Goal: Transaction & Acquisition: Purchase product/service

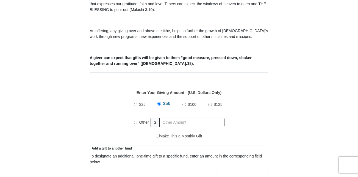
click at [135, 121] on input "Other" at bounding box center [136, 123] width 4 height 4
radio input "true"
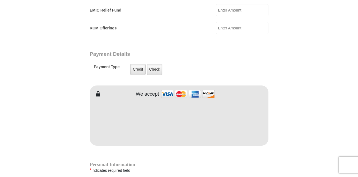
scroll to position [407, 0]
type input "200"
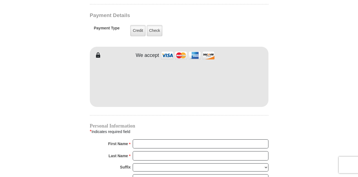
scroll to position [461, 0]
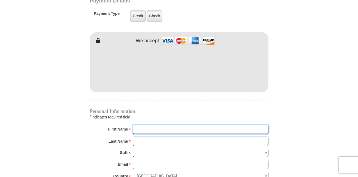
click at [156, 125] on input "First Name *" at bounding box center [201, 129] width 136 height 9
type input "[PERSON_NAME]"
type input "M [PERSON_NAME]"
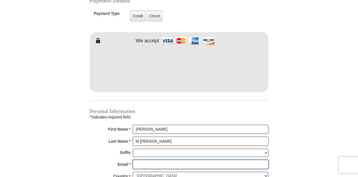
type input "[EMAIL_ADDRESS][DOMAIN_NAME]"
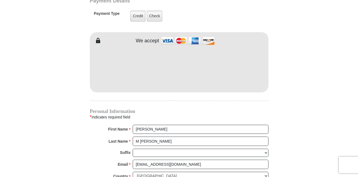
type input "76305"
type input "5033294876"
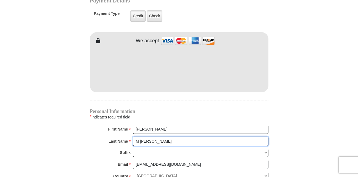
click at [140, 137] on input "M [PERSON_NAME]" at bounding box center [201, 141] width 136 height 9
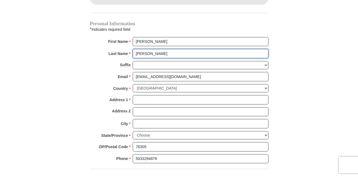
scroll to position [549, 0]
type input "[PERSON_NAME]"
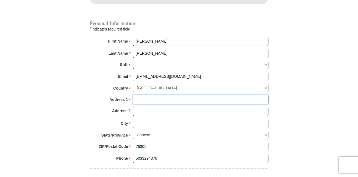
click at [146, 95] on input "Address 1 *" at bounding box center [201, 99] width 136 height 9
type input "[STREET_ADDRESS][PERSON_NAME]"
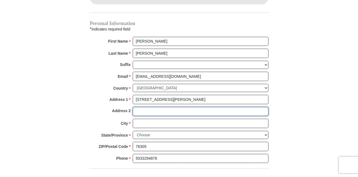
type input "[STREET_ADDRESS][PERSON_NAME]"
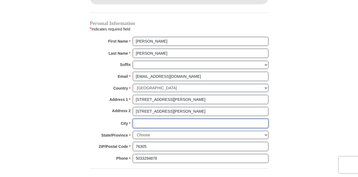
type input "[GEOGRAPHIC_DATA], [GEOGRAPHIC_DATA]"
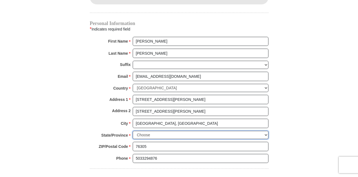
select select "OR"
click at [159, 119] on input "[GEOGRAPHIC_DATA], [GEOGRAPHIC_DATA]" at bounding box center [201, 123] width 136 height 9
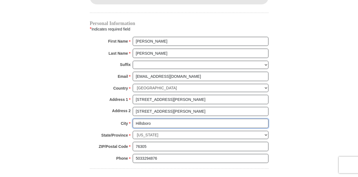
type input "Hillsboro"
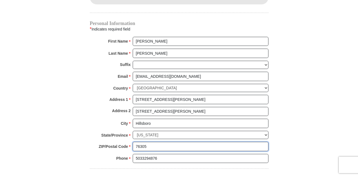
click at [136, 142] on input "76305" at bounding box center [201, 146] width 136 height 9
click at [157, 142] on input "76305" at bounding box center [201, 146] width 136 height 9
type input "7"
type input "97123"
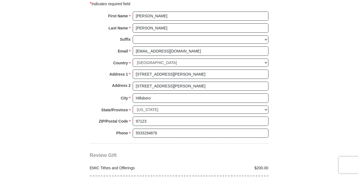
scroll to position [574, 0]
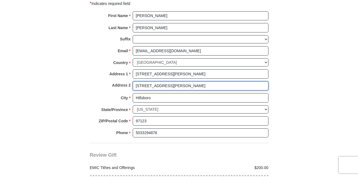
drag, startPoint x: 180, startPoint y: 78, endPoint x: 115, endPoint y: 79, distance: 65.4
click at [115, 81] on div "Address 2 [STREET_ADDRESS][PERSON_NAME]" at bounding box center [179, 87] width 179 height 12
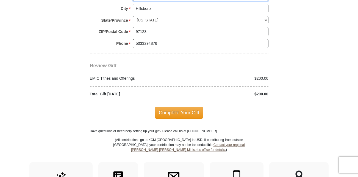
scroll to position [664, 0]
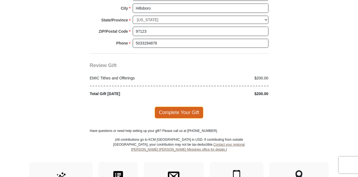
click at [169, 107] on span "Complete Your Gift" at bounding box center [179, 113] width 49 height 12
